Goal: Task Accomplishment & Management: Manage account settings

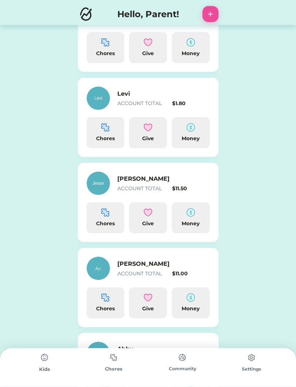
scroll to position [136, 0]
click at [200, 133] on div "Money" at bounding box center [191, 132] width 38 height 31
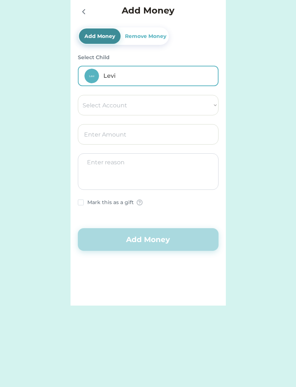
click at [207, 105] on select "Select Account Save Give Spend" at bounding box center [148, 105] width 141 height 20
select select ""1348695171700984260__LOOKUP__1754715219991x170164447092229440""
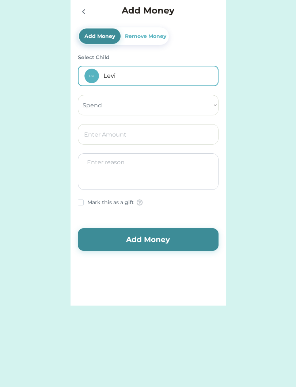
click at [142, 135] on input "input" at bounding box center [148, 134] width 141 height 20
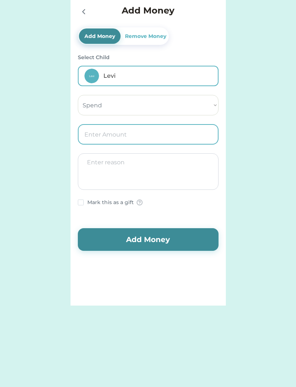
type input "4.00"
click at [166, 165] on textarea at bounding box center [148, 171] width 141 height 37
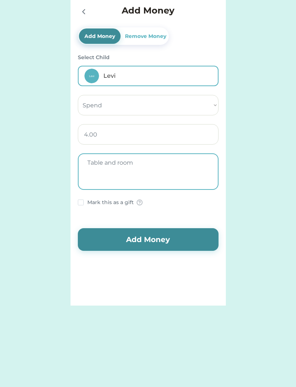
type textarea "Table and room"
click at [120, 135] on input "input" at bounding box center [148, 134] width 141 height 20
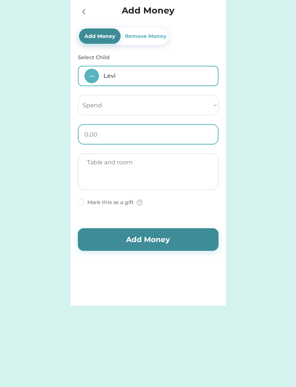
type input "5.00"
click at [150, 243] on button "Add Money" at bounding box center [148, 239] width 141 height 23
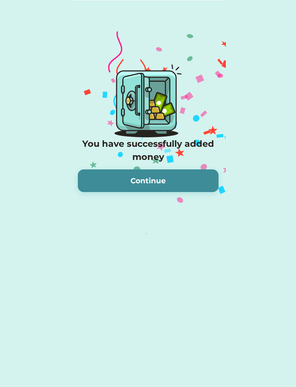
click at [185, 178] on button "Continue" at bounding box center [148, 181] width 141 height 23
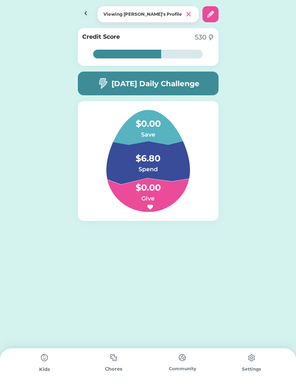
click at [91, 14] on img at bounding box center [86, 14] width 16 height 16
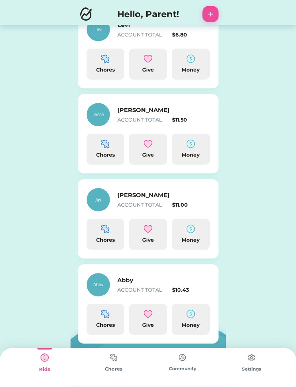
scroll to position [211, 0]
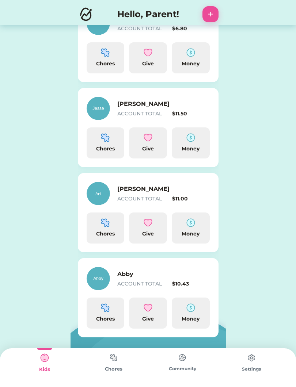
click at [189, 236] on div "Money" at bounding box center [191, 234] width 32 height 8
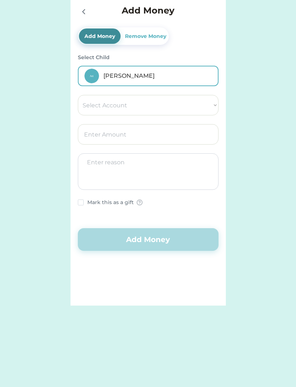
click at [81, 12] on icon at bounding box center [83, 11] width 9 height 9
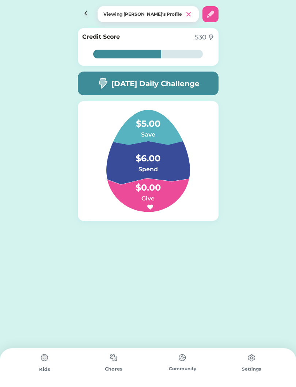
click at [81, 14] on img at bounding box center [86, 14] width 16 height 16
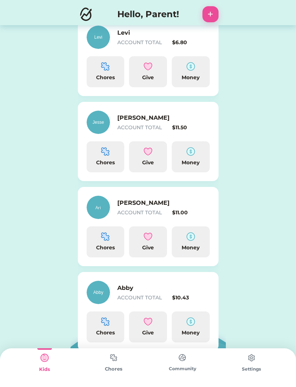
scroll to position [211, 0]
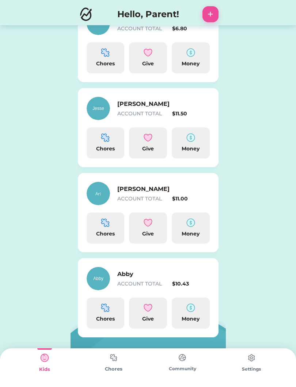
click at [194, 225] on img at bounding box center [190, 223] width 9 height 9
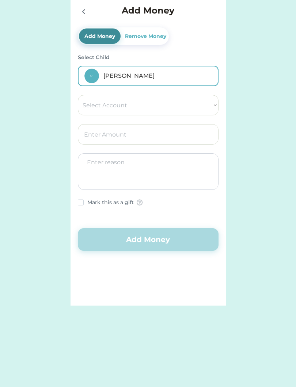
click at [145, 133] on input "input" at bounding box center [148, 134] width 141 height 20
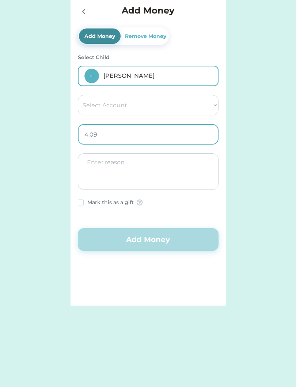
type input "4.00"
click at [172, 163] on textarea at bounding box center [148, 171] width 141 height 37
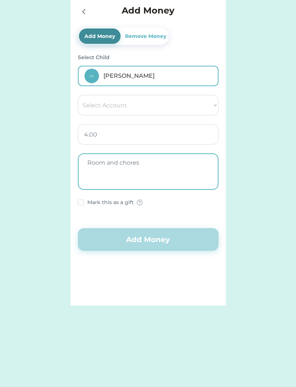
type textarea "Room and chores"
click at [211, 103] on select "Select Account Save Give Spend" at bounding box center [148, 105] width 141 height 20
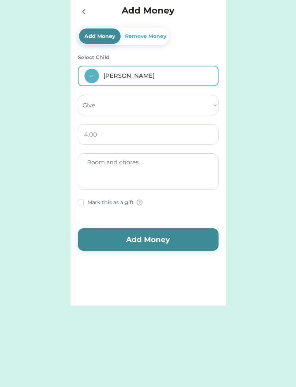
click at [171, 234] on button "Add Money" at bounding box center [148, 239] width 141 height 23
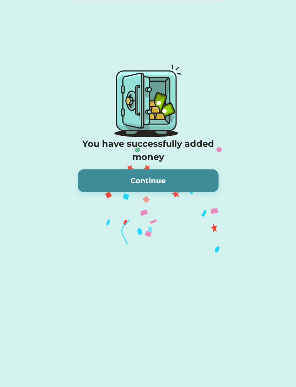
click at [191, 177] on button "Continue" at bounding box center [148, 181] width 141 height 23
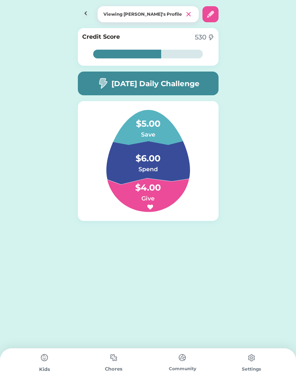
click at [81, 12] on img at bounding box center [86, 14] width 16 height 16
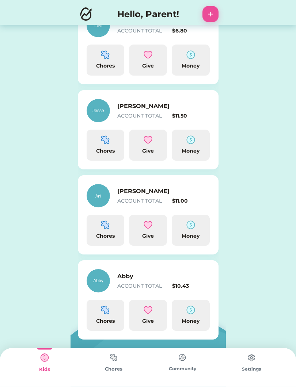
scroll to position [211, 0]
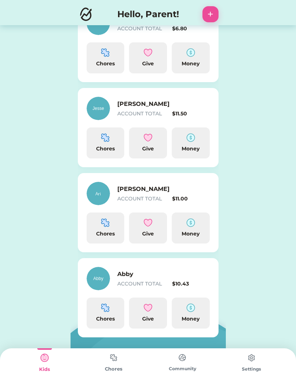
click at [191, 319] on div "Money" at bounding box center [191, 319] width 32 height 8
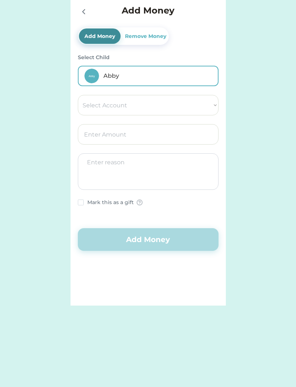
click at [171, 104] on select "Select Account Save Give Spend" at bounding box center [148, 105] width 141 height 20
select select ""1348695171700984260__LOOKUP__1754715391616x401781904862327700""
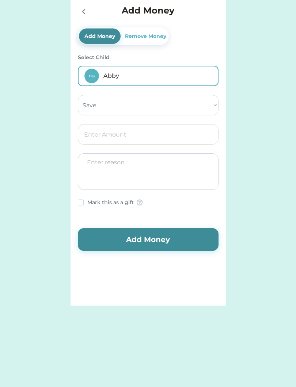
click at [139, 138] on input "input" at bounding box center [148, 134] width 141 height 20
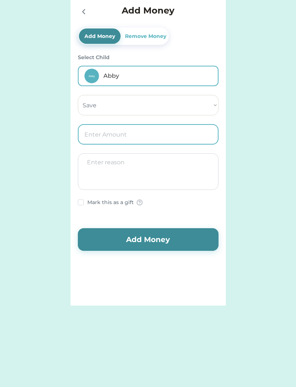
click at [209, 105] on select "Select Account Save Give Spend" at bounding box center [148, 105] width 141 height 20
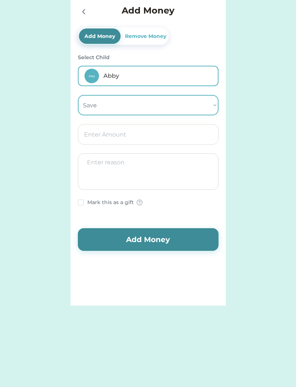
select select ""1348695171700984260__LOOKUP__1754715393594x950643124964924300""
click at [156, 137] on input "input" at bounding box center [148, 134] width 141 height 20
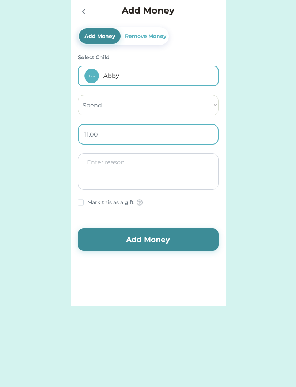
type input "1.00"
type input "15.00"
click at [175, 172] on textarea at bounding box center [148, 171] width 141 height 37
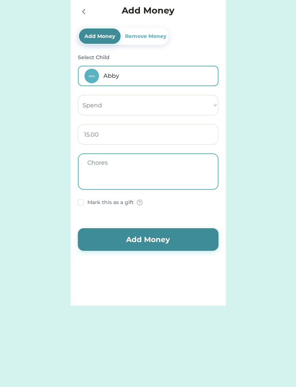
type textarea "Chores"
click at [81, 196] on div "Select Child Abby Select Account Save Give Spend Chores [PERSON_NAME] this as a…" at bounding box center [148, 130] width 141 height 153
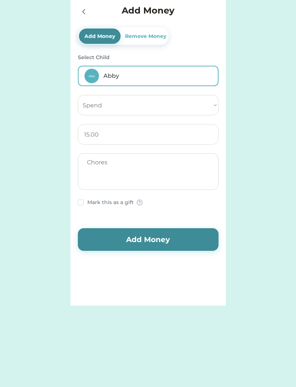
click at [149, 242] on button "Add Money" at bounding box center [148, 239] width 141 height 23
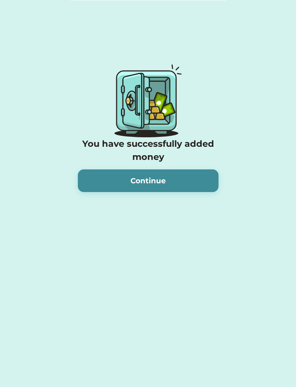
click at [190, 179] on button "Continue" at bounding box center [148, 181] width 141 height 23
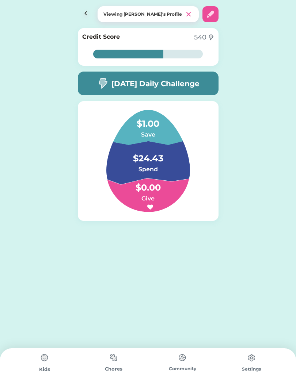
click at [88, 14] on img at bounding box center [86, 14] width 16 height 16
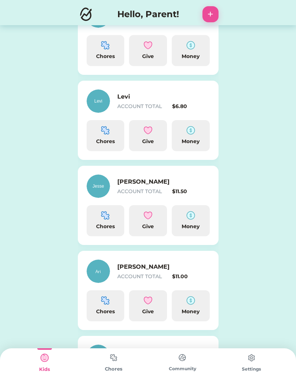
scroll to position [133, 0]
click at [190, 220] on img at bounding box center [190, 216] width 9 height 9
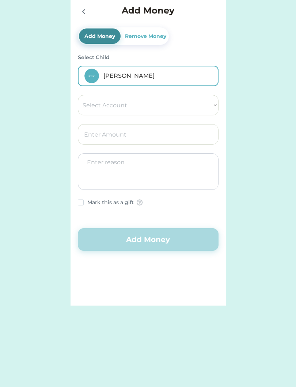
click at [214, 104] on select "Select Account Save Give Spend" at bounding box center [148, 105] width 141 height 20
click at [149, 135] on input "input" at bounding box center [148, 134] width 141 height 20
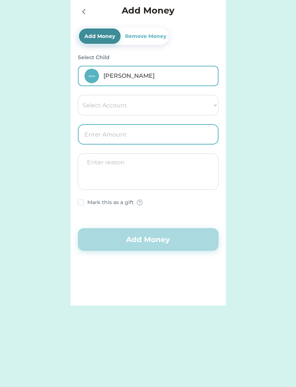
type input "4.00"
type input "3.00"
type input "4.00"
click at [174, 170] on textarea at bounding box center [148, 171] width 141 height 37
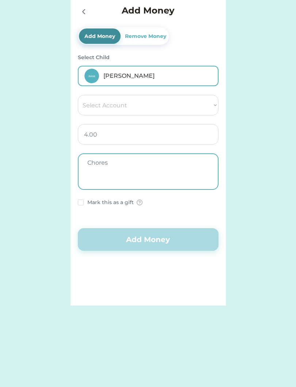
type textarea "Chores"
click at [151, 237] on button "Add Money" at bounding box center [148, 239] width 141 height 23
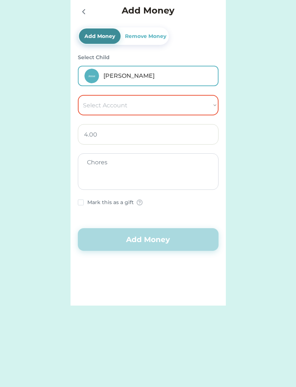
click at [147, 107] on select "Select Account Save Give Spend" at bounding box center [148, 105] width 141 height 20
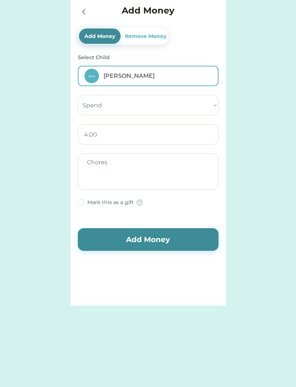
click at [139, 240] on button "Add Money" at bounding box center [148, 239] width 141 height 23
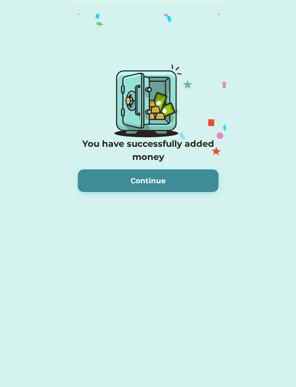
click at [161, 181] on button "Continue" at bounding box center [148, 181] width 141 height 23
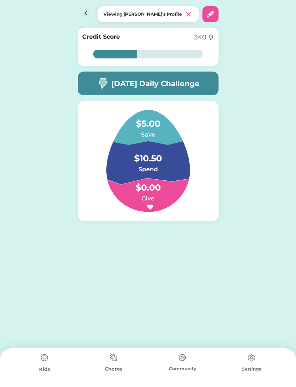
click at [80, 13] on img at bounding box center [86, 14] width 16 height 16
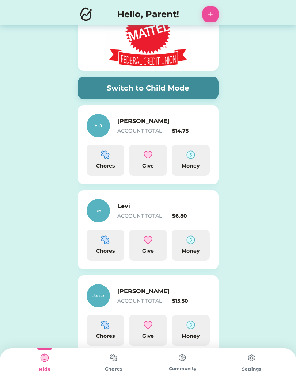
scroll to position [24, 0]
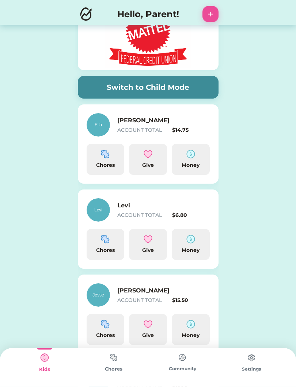
click at [194, 156] on img at bounding box center [190, 154] width 9 height 9
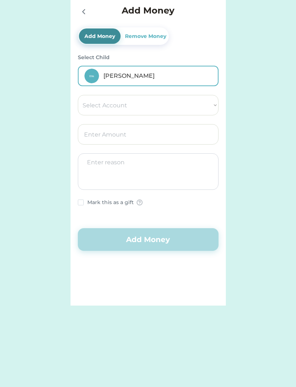
click at [204, 99] on select "Select Account Save Give Spend" at bounding box center [148, 105] width 141 height 20
select select ""1348695171700984260__LOOKUP__1754715089081x622608793107004500""
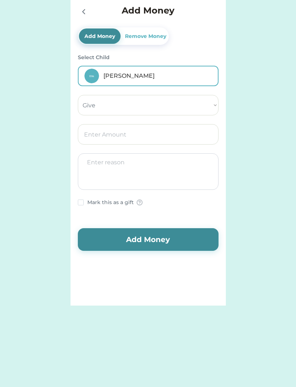
click at [155, 134] on input "input" at bounding box center [148, 134] width 141 height 20
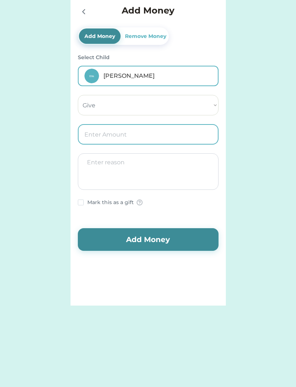
type input "4.00"
click at [168, 180] on textarea at bounding box center [148, 171] width 141 height 37
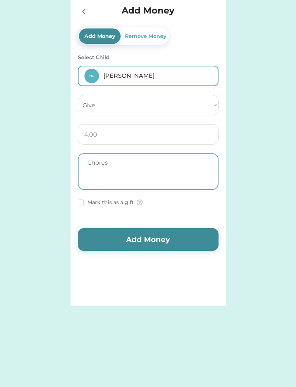
type textarea "Chores"
click at [153, 243] on button "Add Money" at bounding box center [148, 239] width 141 height 23
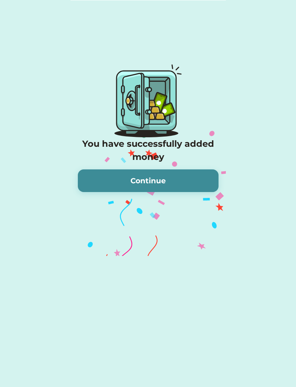
click at [162, 186] on button "Continue" at bounding box center [148, 181] width 141 height 23
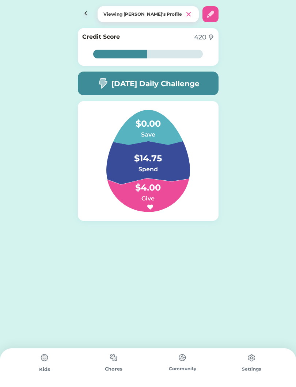
click at [80, 12] on img at bounding box center [86, 14] width 16 height 16
